Goal: Task Accomplishment & Management: Manage account settings

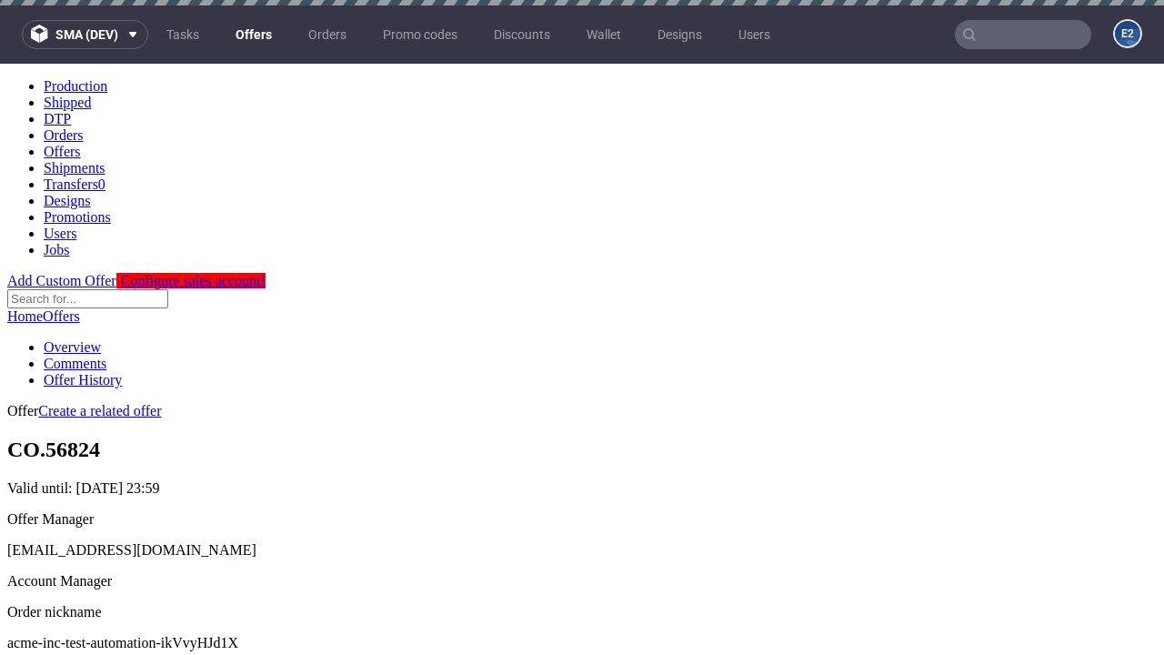
scroll to position [5, 0]
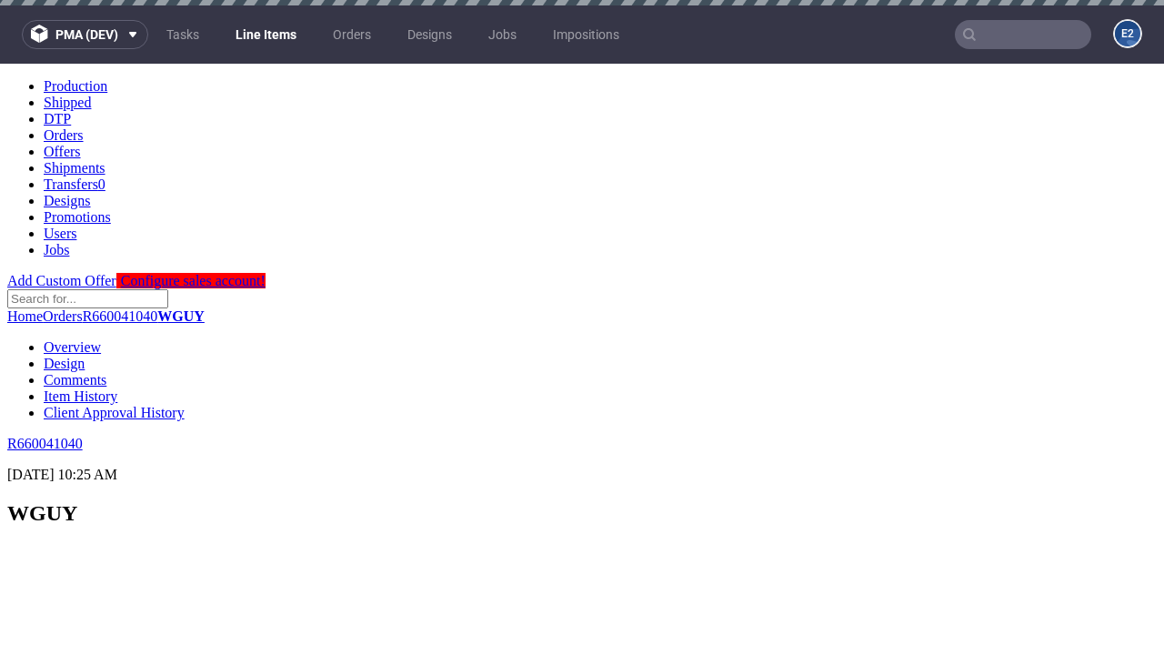
select select "accepted"
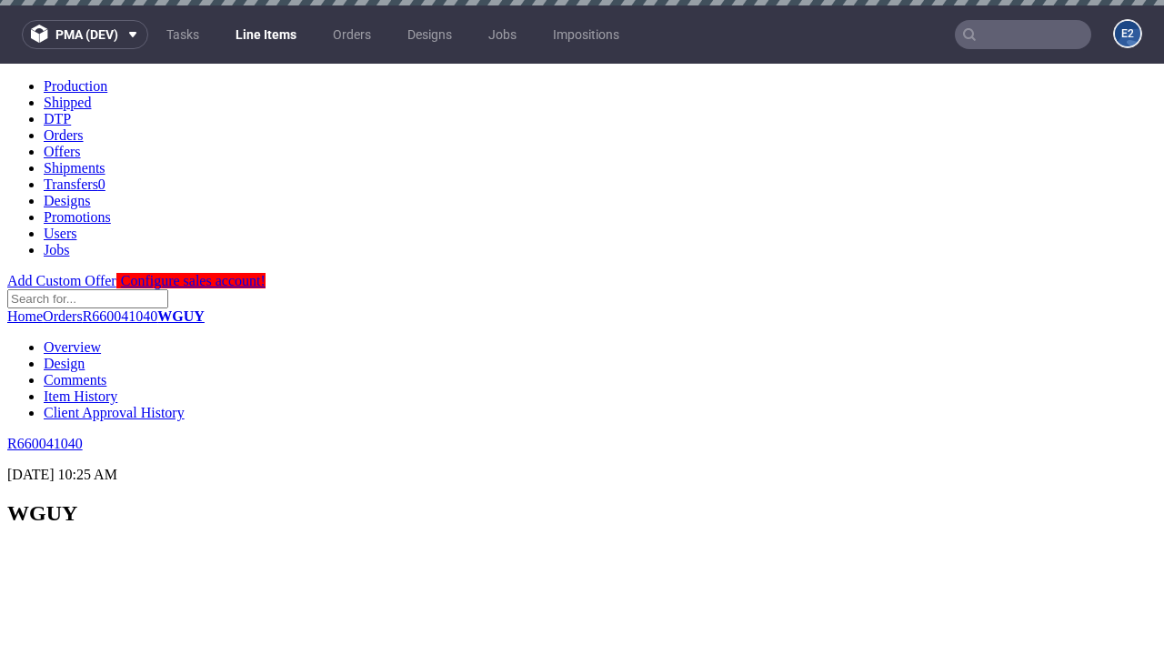
scroll to position [2553, 0]
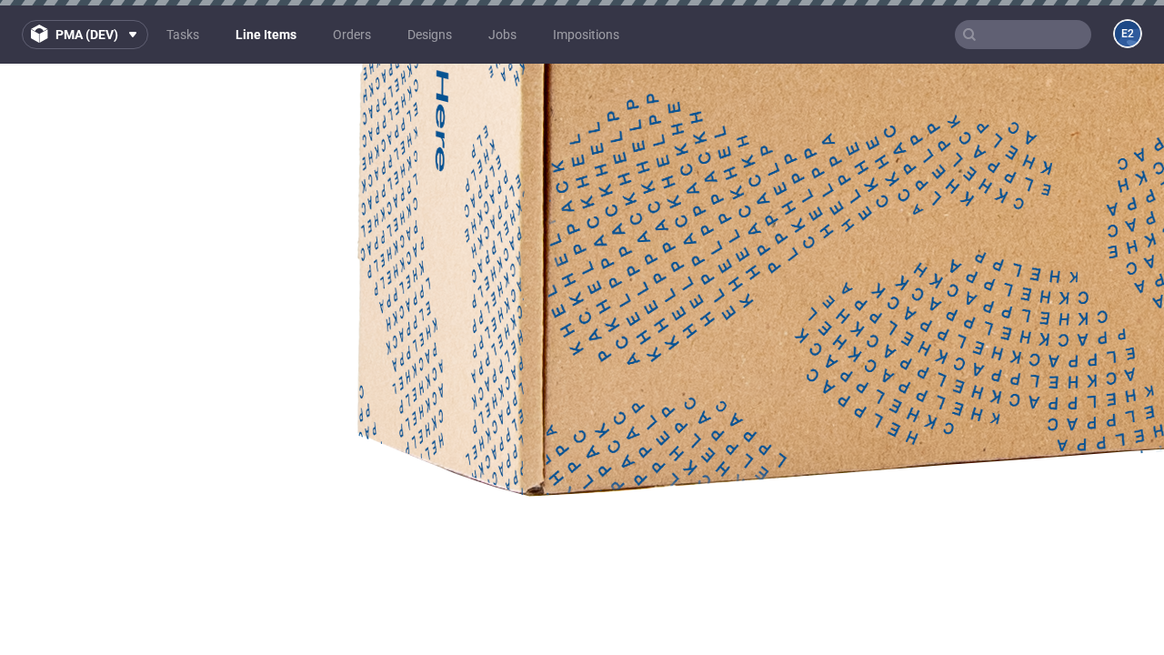
select select "received"
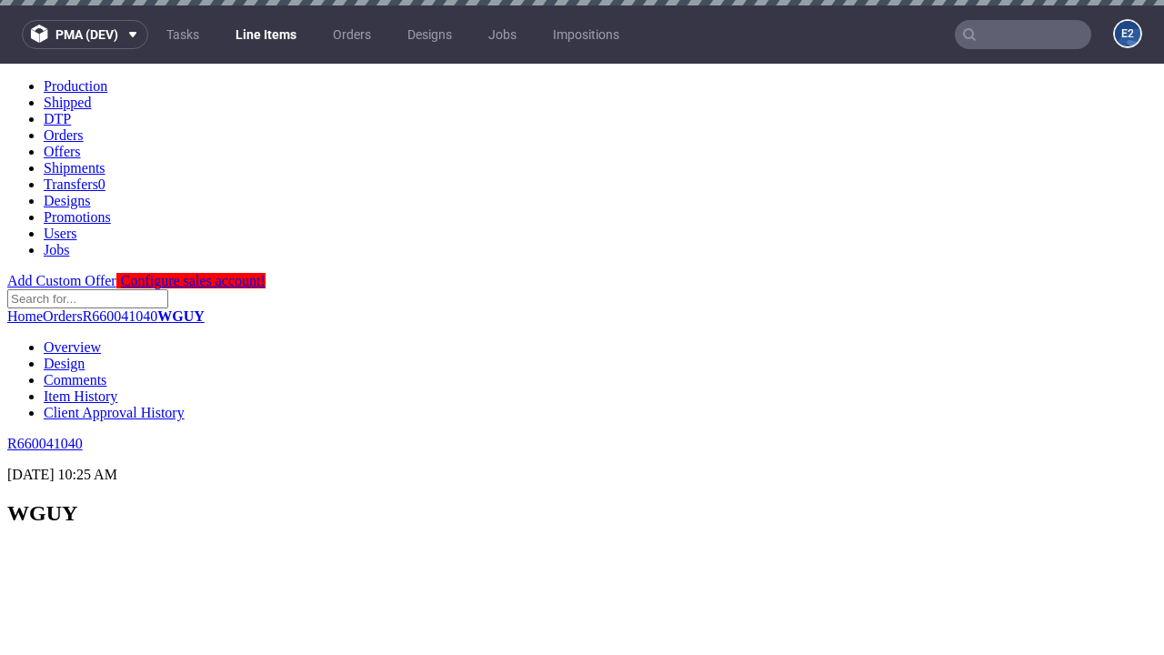
scroll to position [1709, 0]
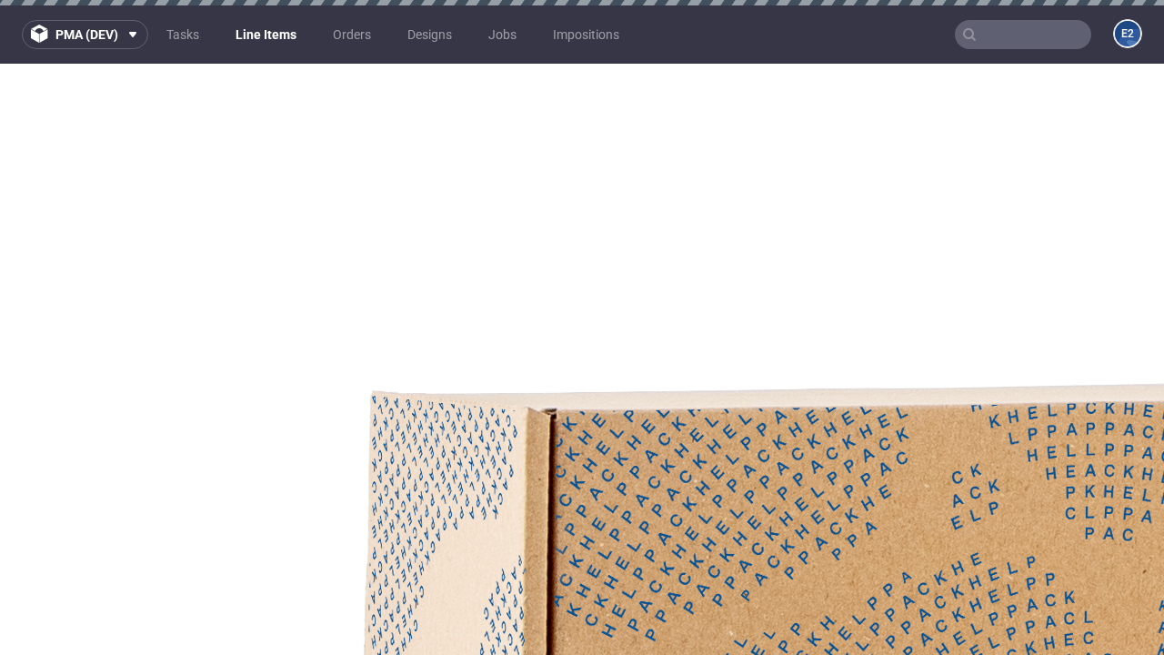
select select "accepted_dtp_issue_reprint"
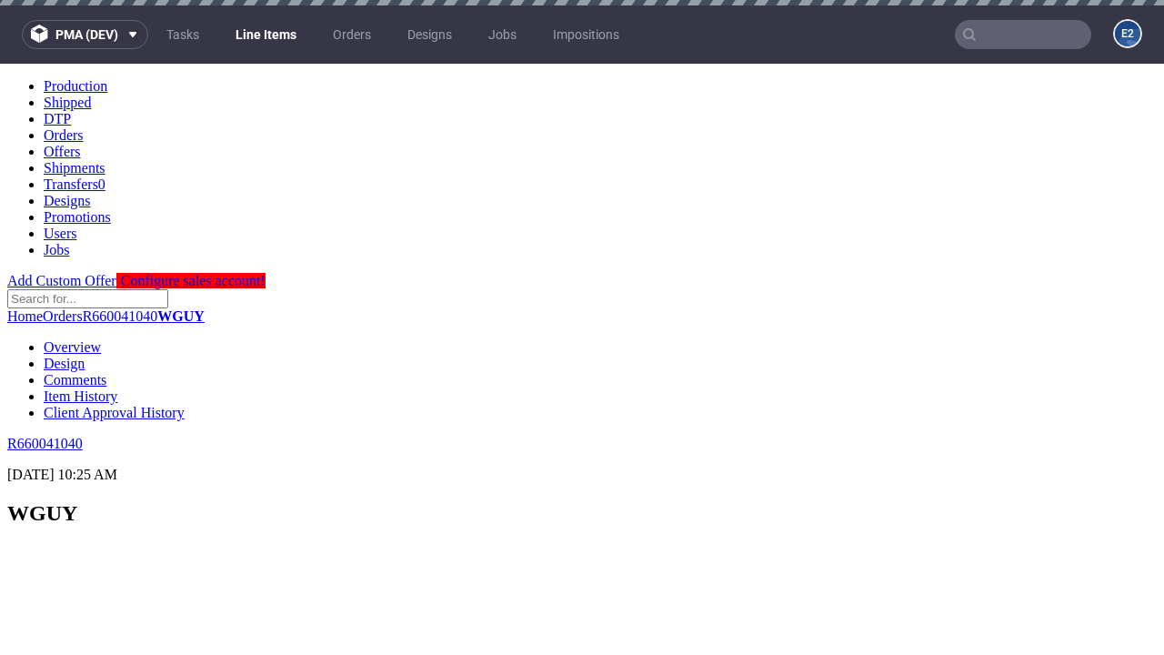
scroll to position [2978, 0]
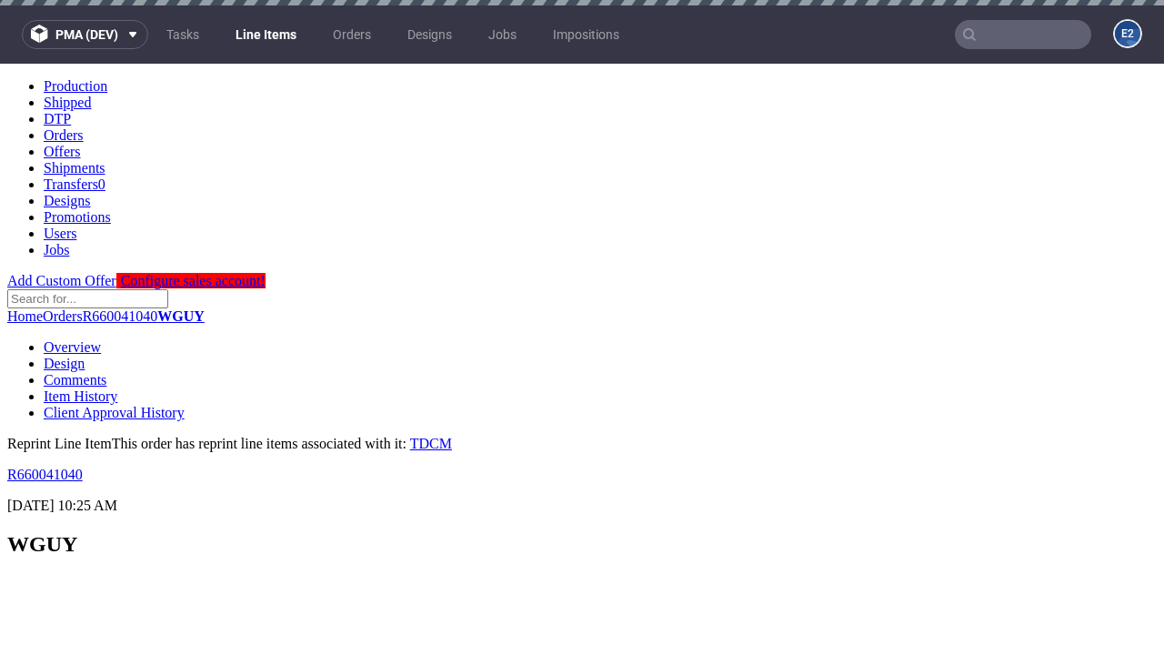
scroll to position [0, 0]
